Goal: Transaction & Acquisition: Book appointment/travel/reservation

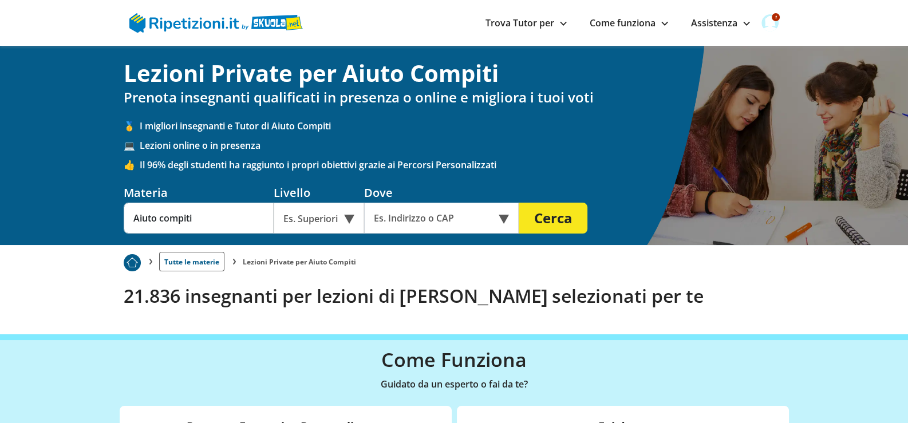
click at [768, 20] on img at bounding box center [769, 22] width 17 height 17
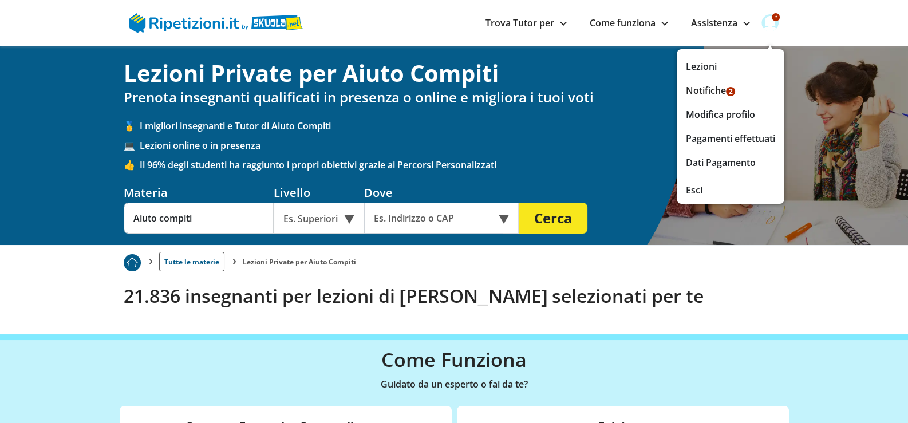
click at [703, 87] on link "Notifiche 2" at bounding box center [730, 90] width 89 height 16
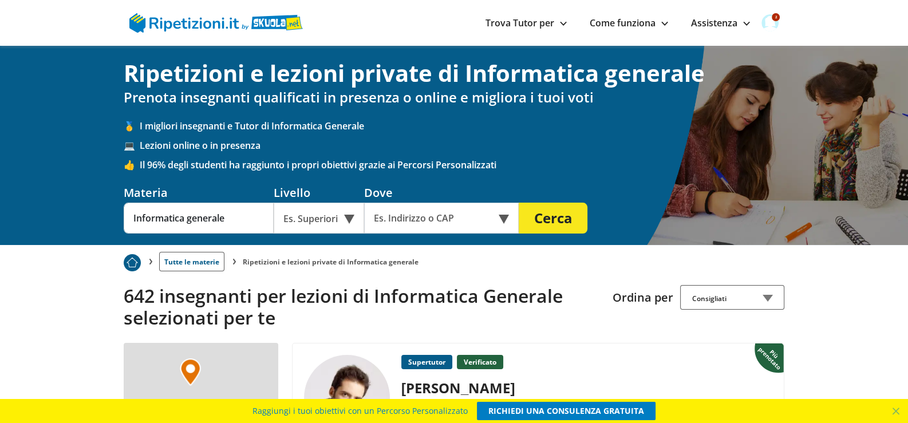
click at [338, 220] on div "Es. Superiori" at bounding box center [319, 218] width 90 height 31
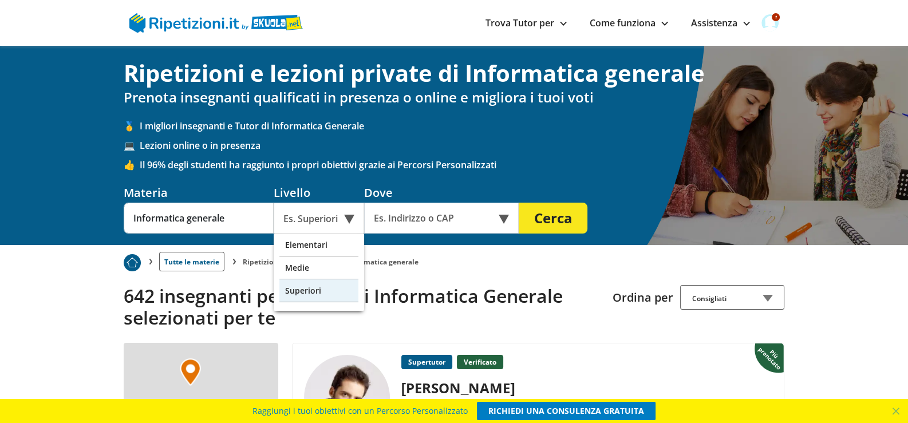
click at [295, 292] on div "Superiori" at bounding box center [318, 290] width 79 height 23
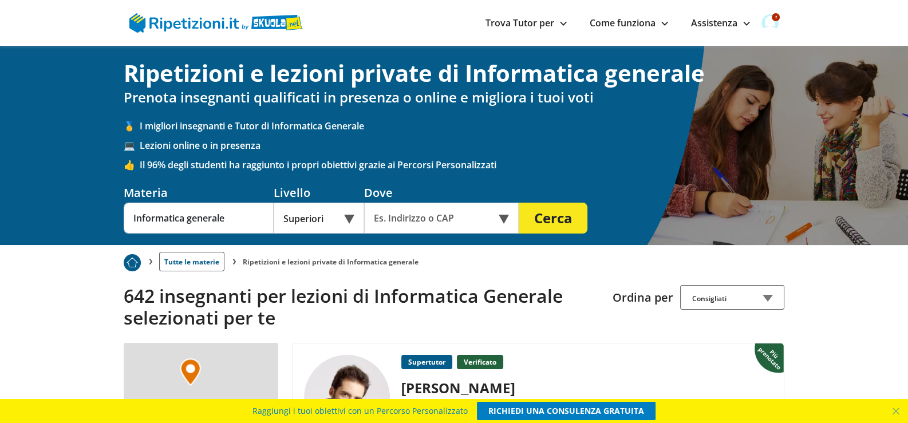
click at [505, 218] on div "Online o in presenza" at bounding box center [441, 218] width 155 height 31
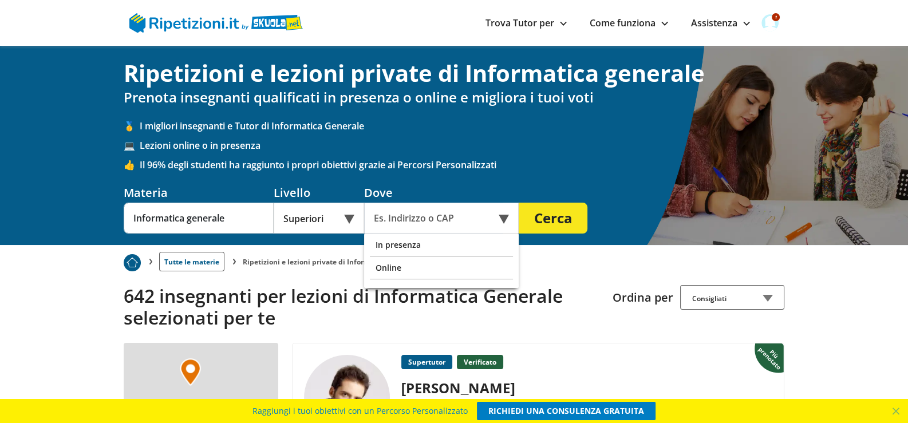
click at [386, 265] on div "Online" at bounding box center [441, 267] width 143 height 23
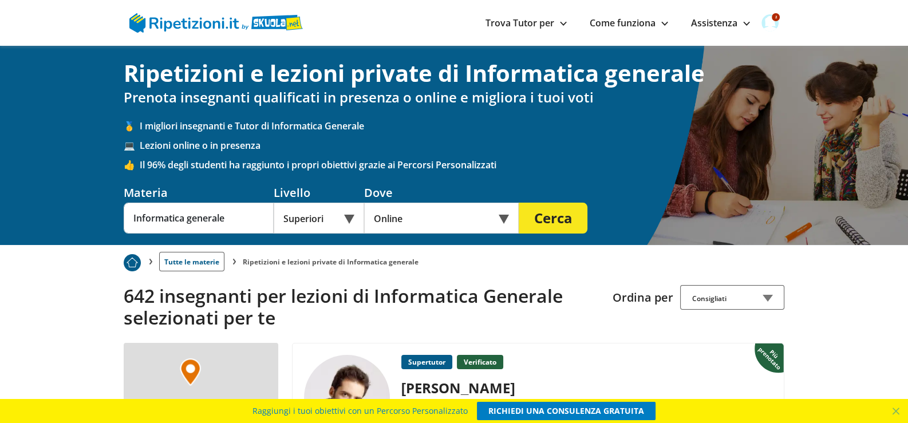
click at [558, 224] on button "Cerca" at bounding box center [553, 218] width 69 height 31
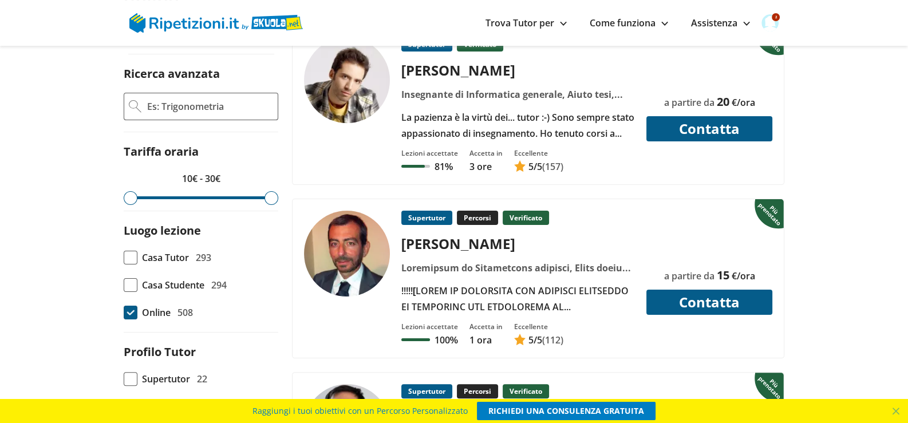
scroll to position [343, 0]
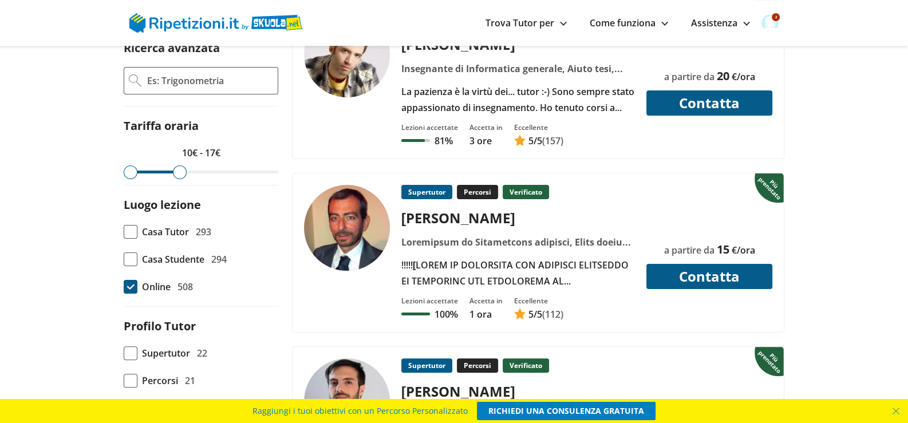
drag, startPoint x: 271, startPoint y: 203, endPoint x: 181, endPoint y: 208, distance: 89.4
type input "17"
click at [181, 173] on input "range" at bounding box center [201, 172] width 155 height 3
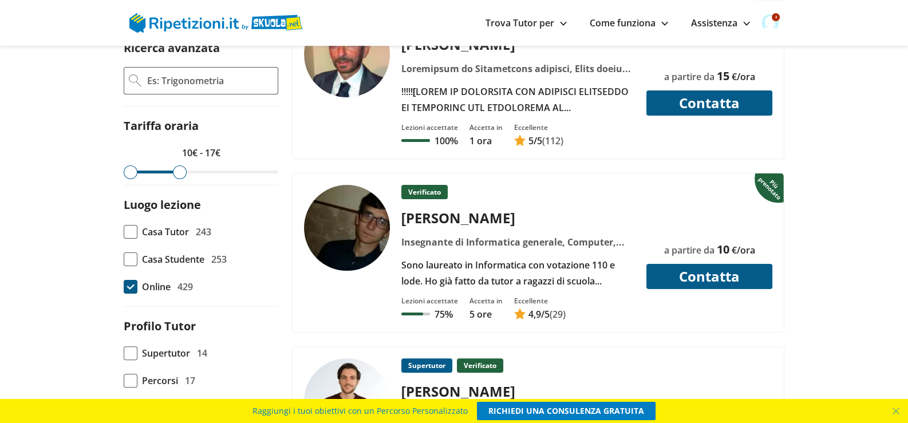
scroll to position [401, 0]
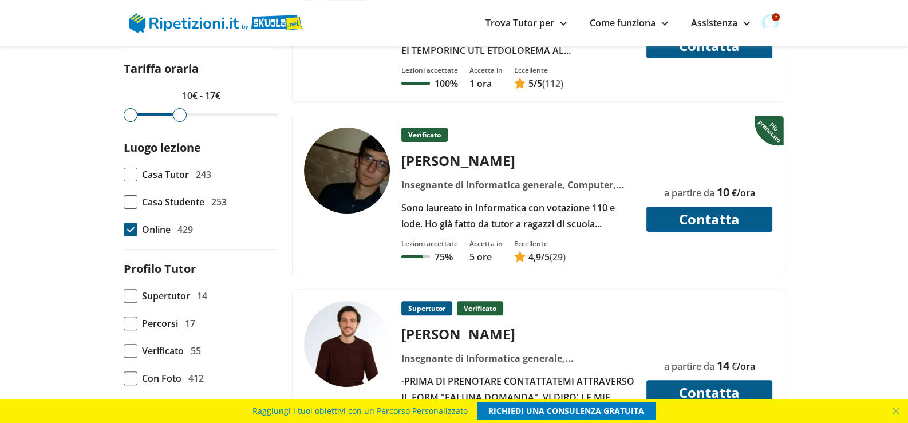
click at [503, 232] on div "Sono laureato in Informatica con votazione 110 e lode. Ho già fatto da tutor a …" at bounding box center [518, 216] width 242 height 32
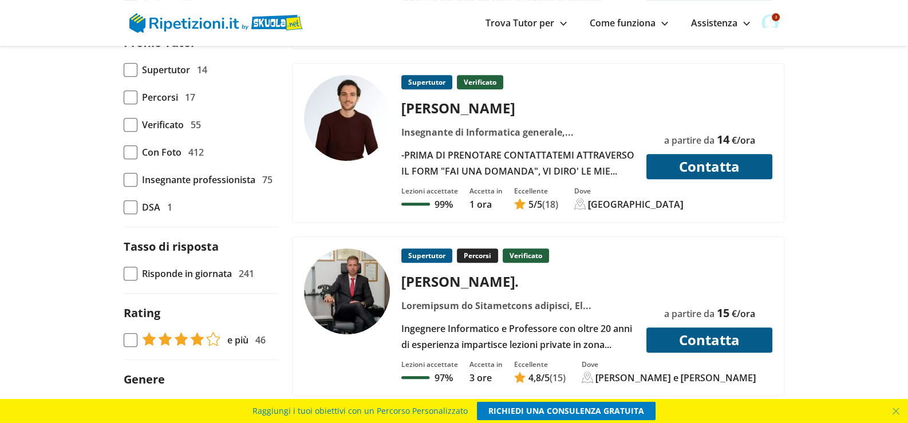
scroll to position [630, 0]
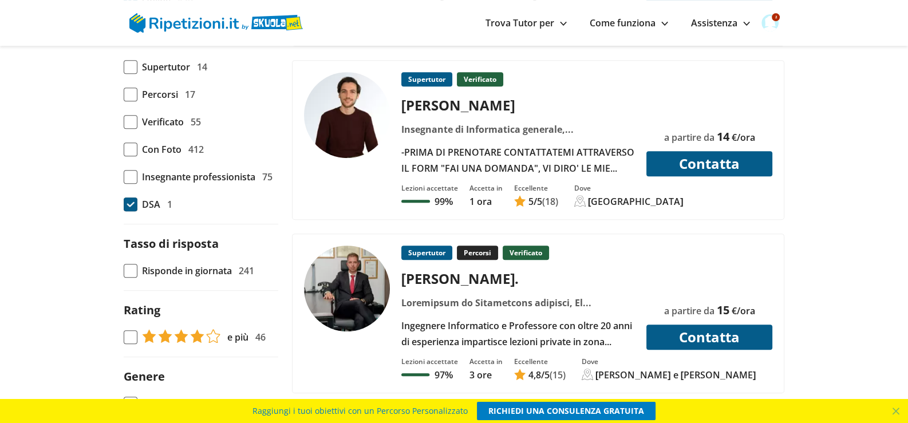
click at [130, 211] on span at bounding box center [131, 204] width 14 height 14
click at [124, 204] on input "DSA 1" at bounding box center [124, 204] width 0 height 0
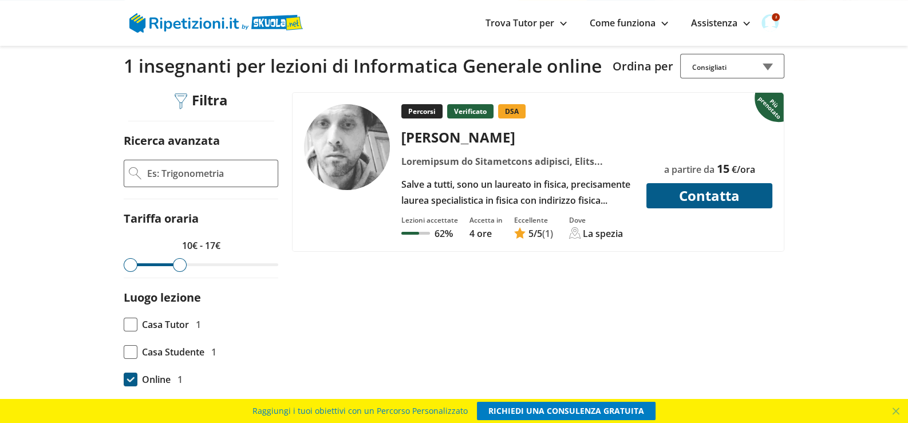
scroll to position [228, 0]
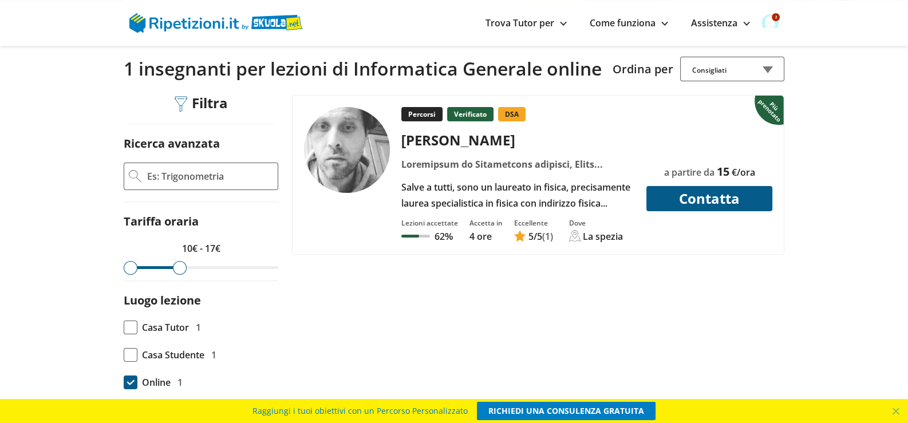
click at [539, 211] on div "Salve a tutti, sono un laureato in fisica, precisamente laurea specialistica in…" at bounding box center [518, 195] width 242 height 32
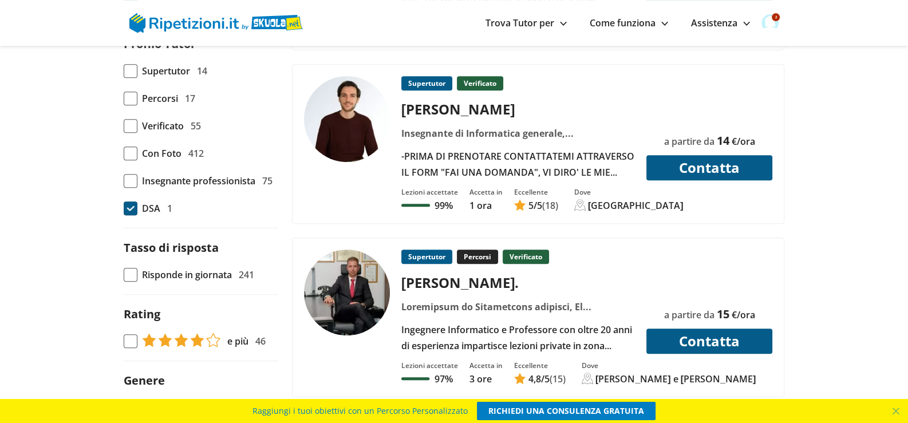
scroll to position [630, 0]
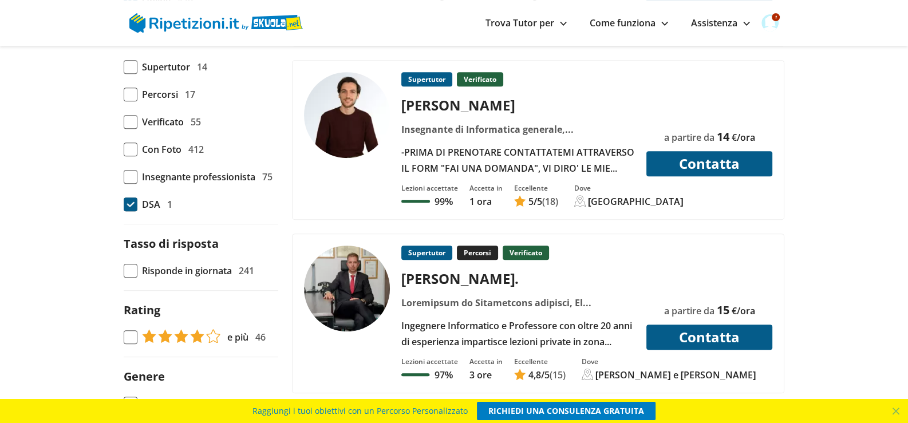
click at [490, 171] on div "-PRIMA DI PRENOTARE CONTATTATEMI ATTRAVERSO IL FORM "FAI UNA DOMANDA", VI DIRO'…" at bounding box center [518, 160] width 242 height 32
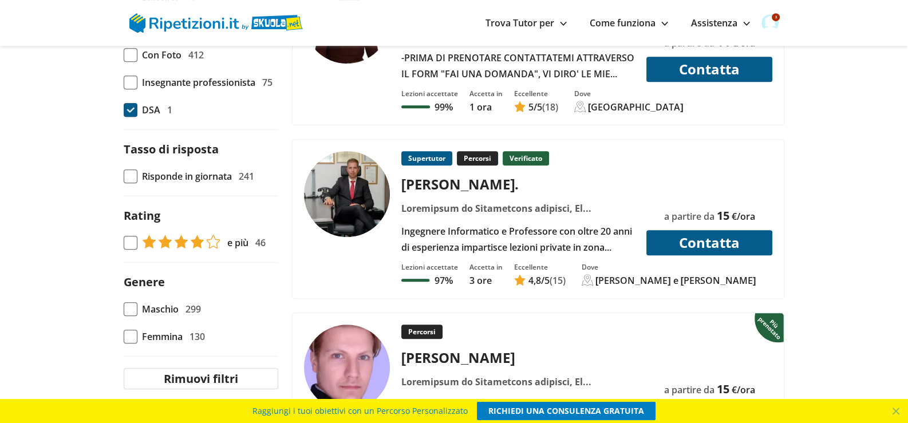
scroll to position [744, 0]
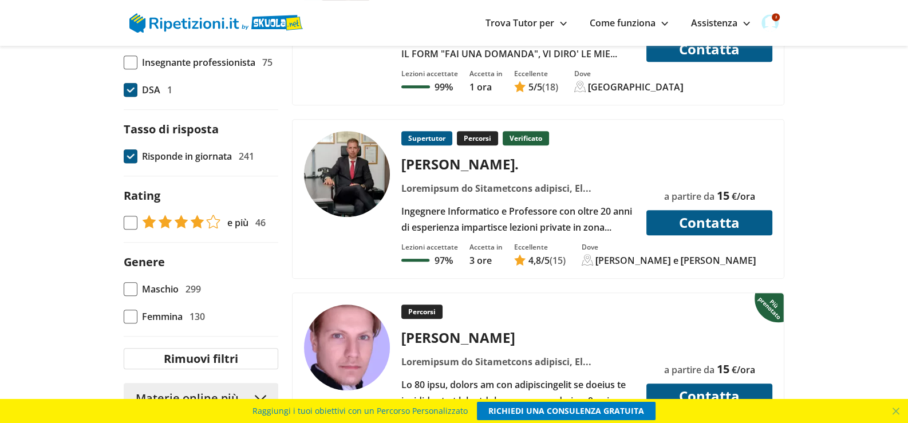
click at [132, 163] on span at bounding box center [131, 156] width 14 height 14
click at [124, 156] on input "Risponde in giornata 241" at bounding box center [124, 156] width 0 height 0
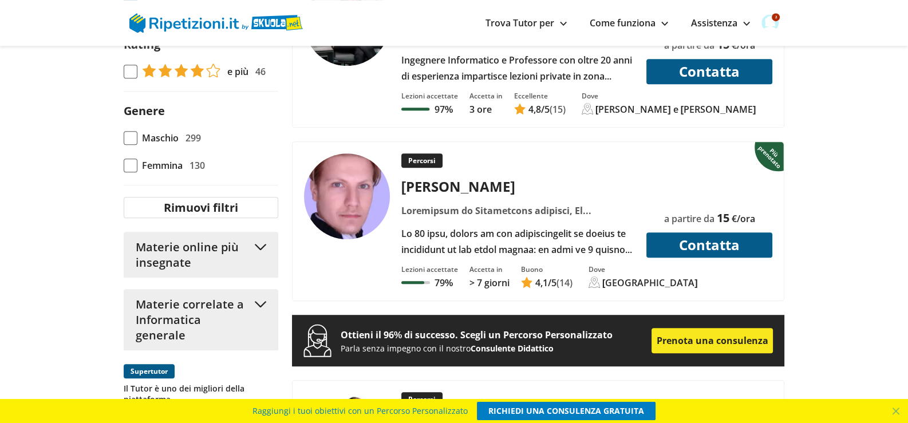
scroll to position [915, 0]
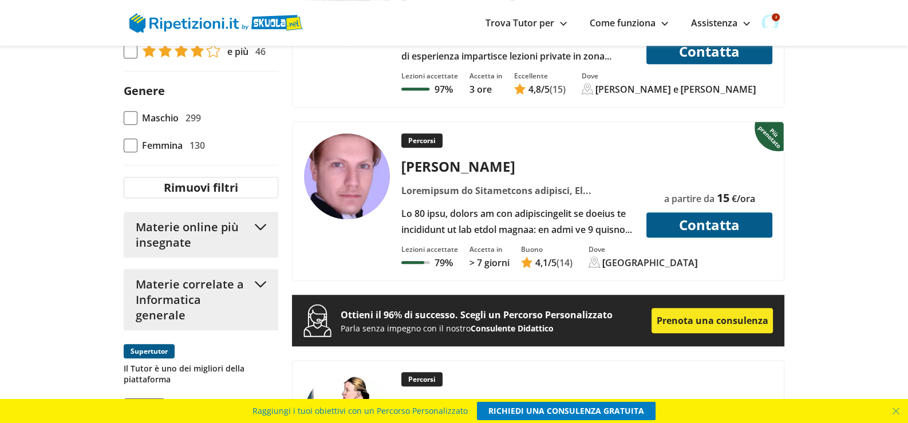
click at [446, 235] on div at bounding box center [518, 221] width 242 height 32
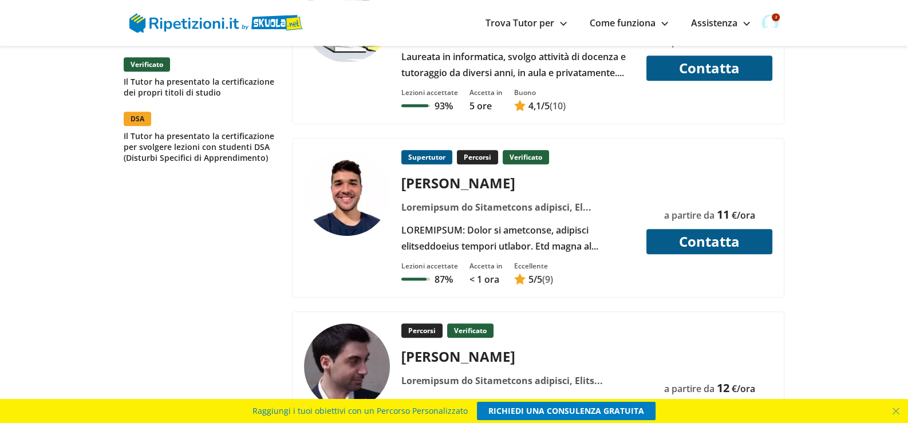
scroll to position [1316, 0]
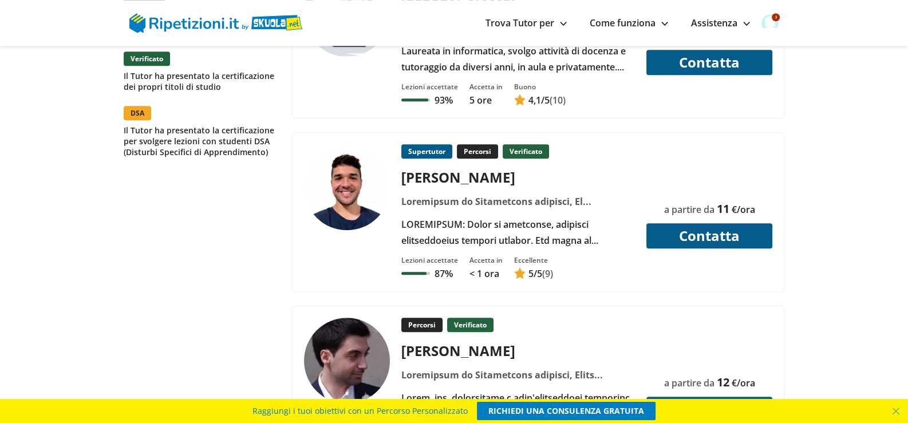
click at [453, 248] on div at bounding box center [518, 232] width 242 height 32
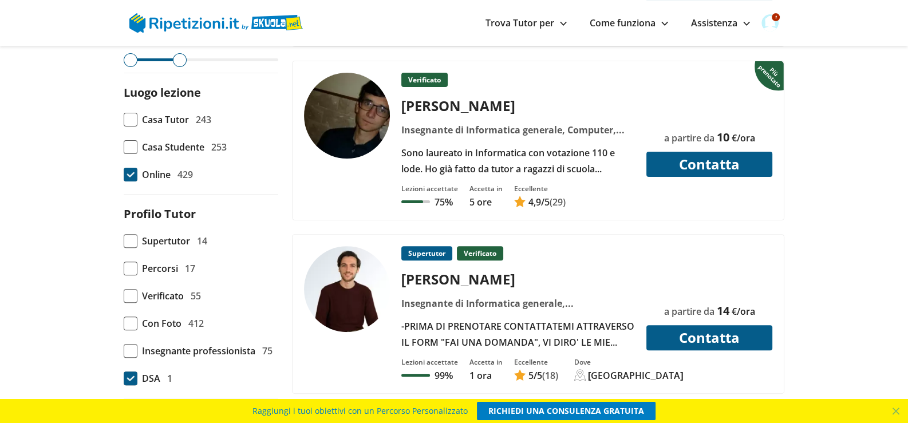
scroll to position [457, 0]
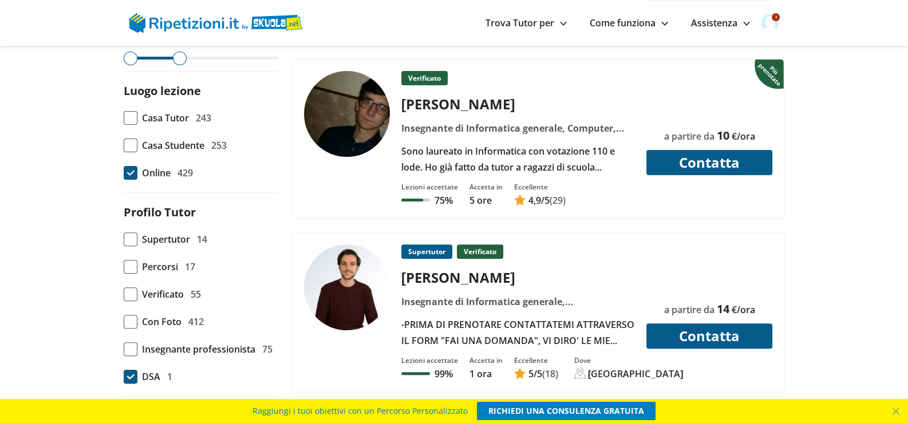
click at [472, 173] on div "Sono laureato in Informatica con votazione 110 e lode. Ho già fatto da tutor a …" at bounding box center [518, 159] width 242 height 32
click at [478, 349] on div "-PRIMA DI PRENOTARE CONTATTATEMI ATTRAVERSO IL FORM "FAI UNA DOMANDA", VI DIRO'…" at bounding box center [518, 333] width 242 height 32
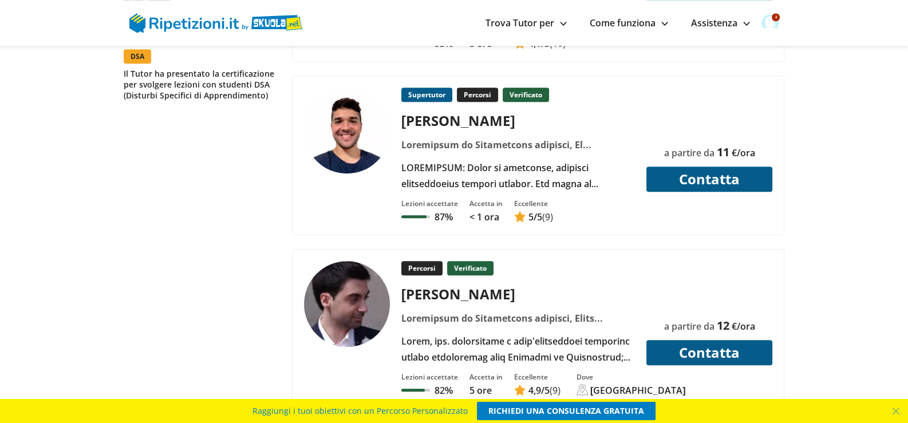
scroll to position [1374, 0]
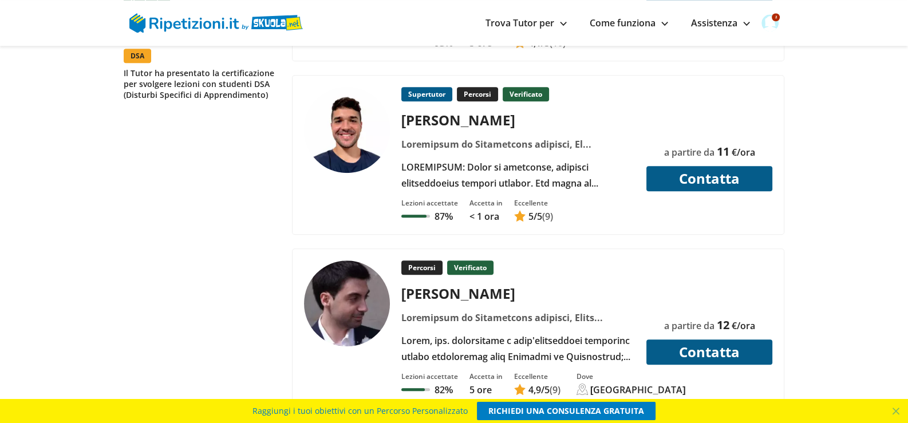
click at [491, 189] on div at bounding box center [518, 175] width 242 height 32
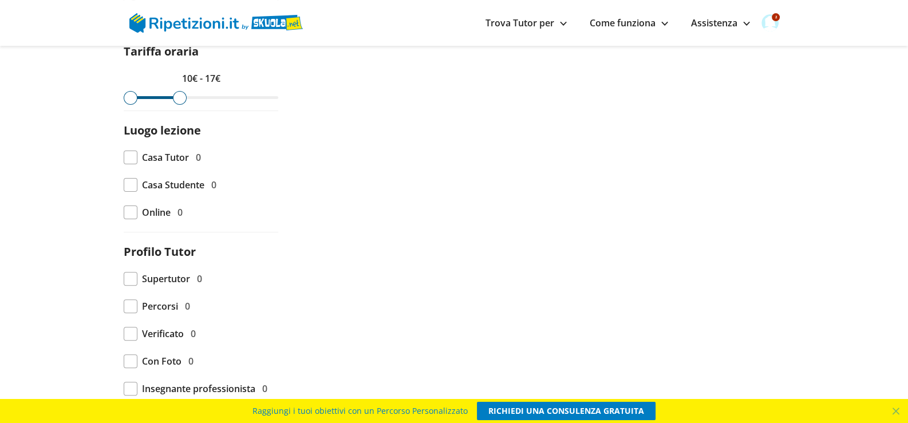
scroll to position [401, 0]
